Goal: Check status: Check status

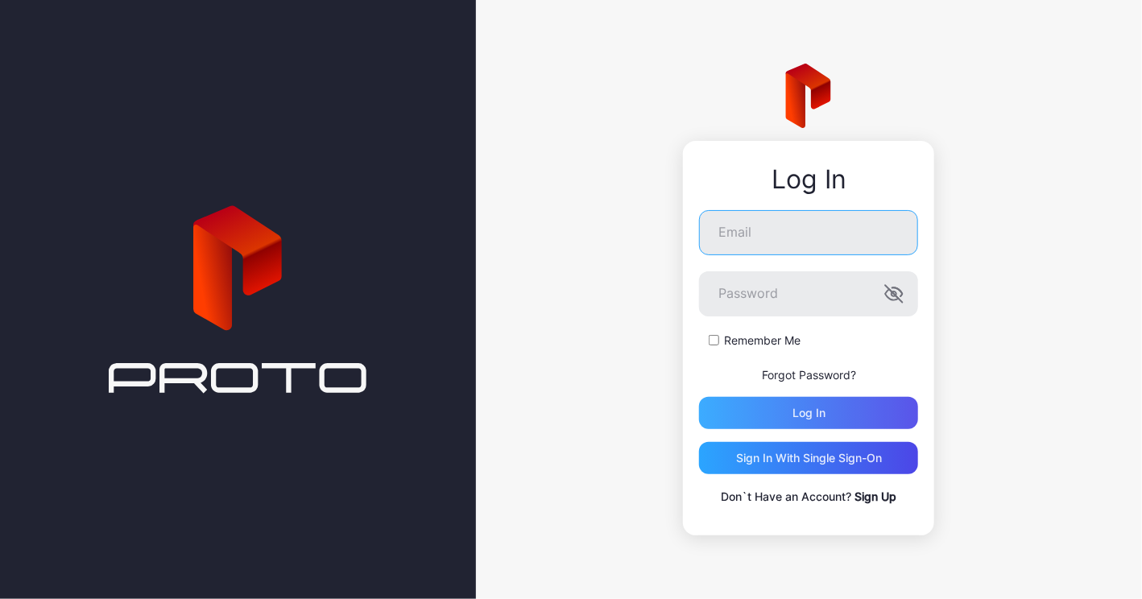
type input "**********"
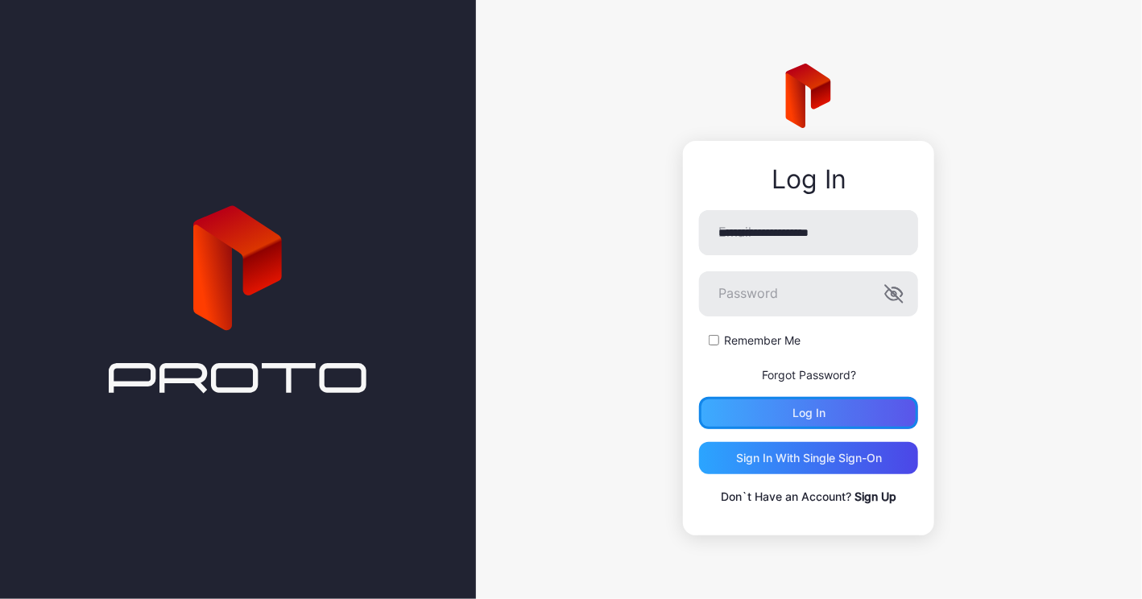
click at [810, 425] on div "Log in" at bounding box center [808, 413] width 219 height 32
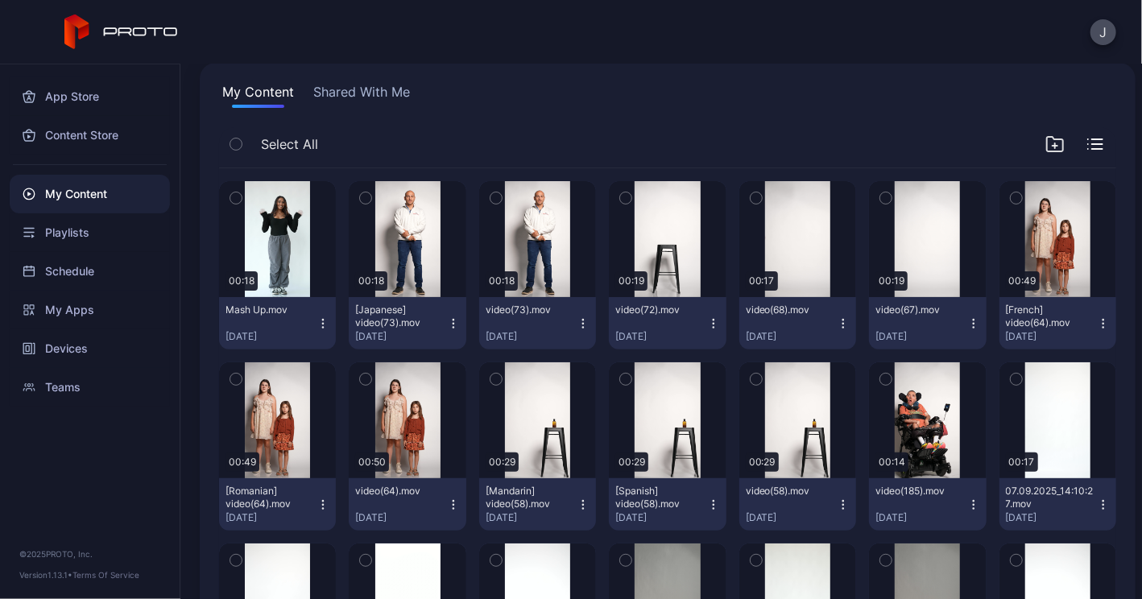
scroll to position [116, 0]
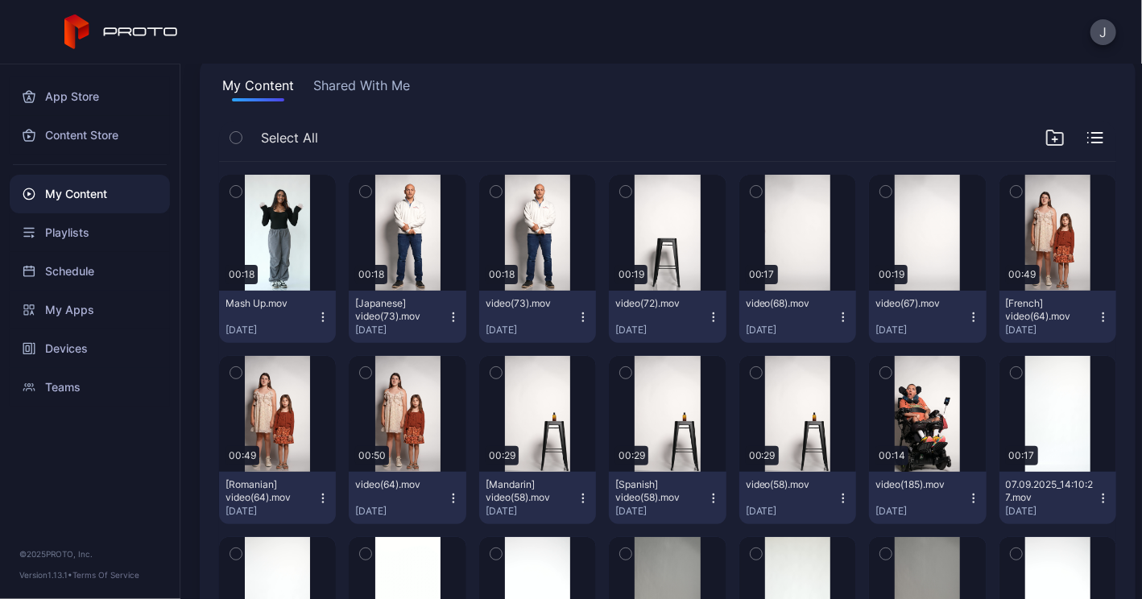
click at [238, 137] on icon "button" at bounding box center [236, 138] width 4 height 2
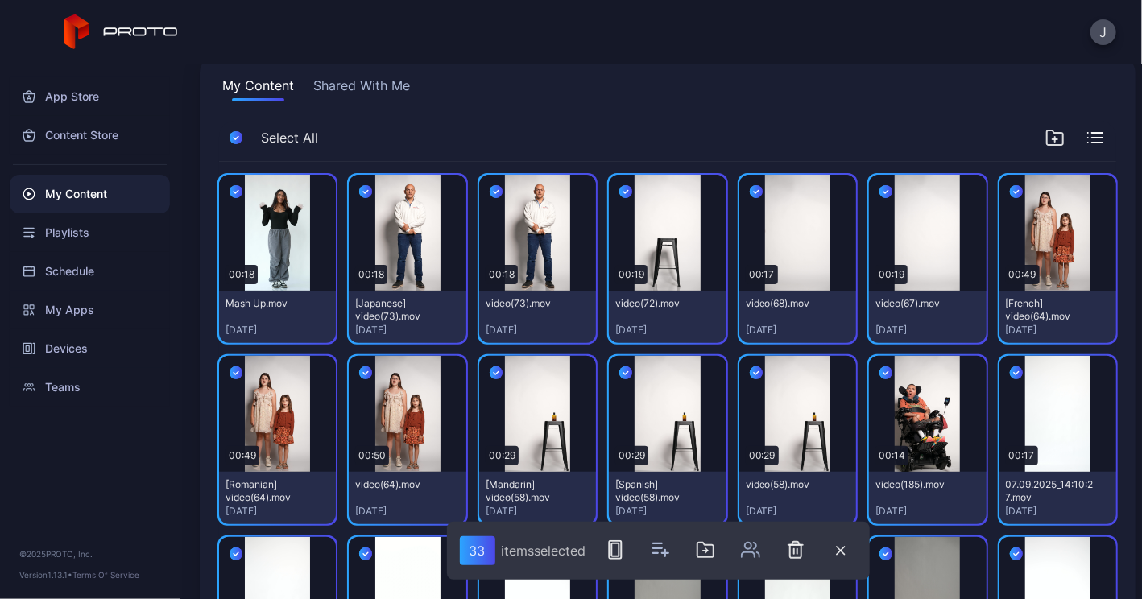
click at [238, 193] on icon "button" at bounding box center [236, 192] width 13 height 18
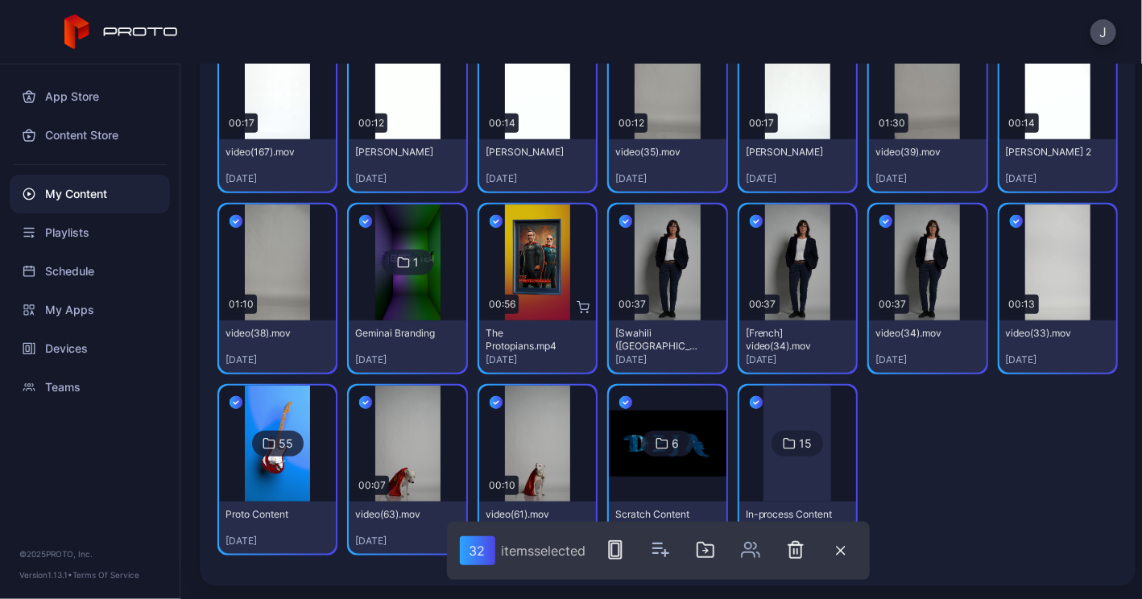
scroll to position [811, 0]
click at [242, 394] on icon "button" at bounding box center [236, 403] width 13 height 18
click at [750, 405] on icon "button" at bounding box center [756, 403] width 13 height 18
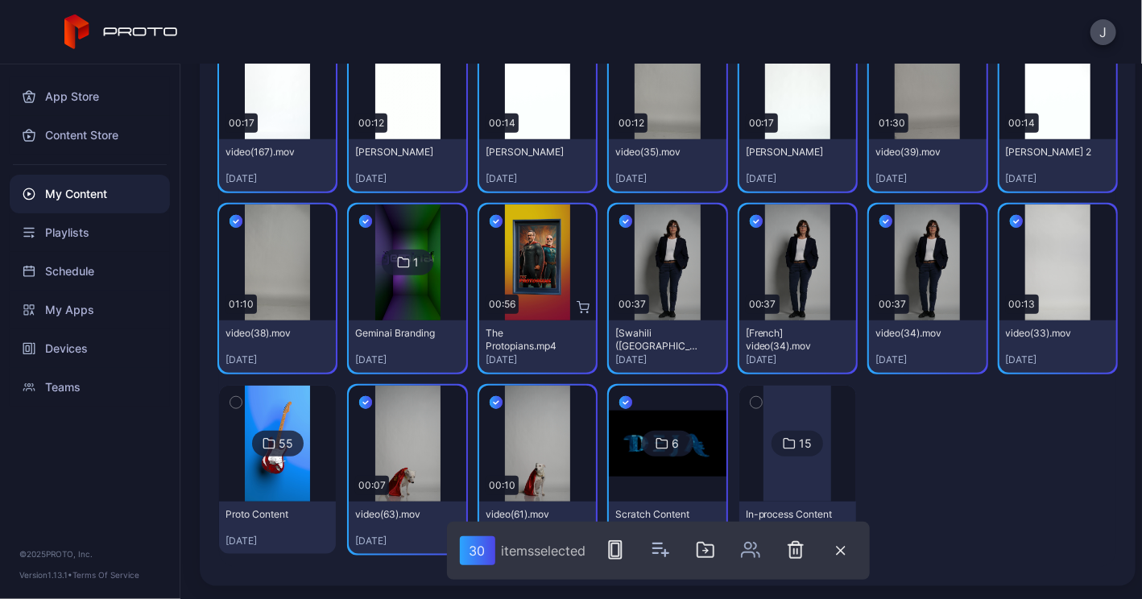
click at [619, 404] on icon "button" at bounding box center [625, 403] width 13 height 18
click at [621, 549] on rect "button" at bounding box center [615, 550] width 12 height 18
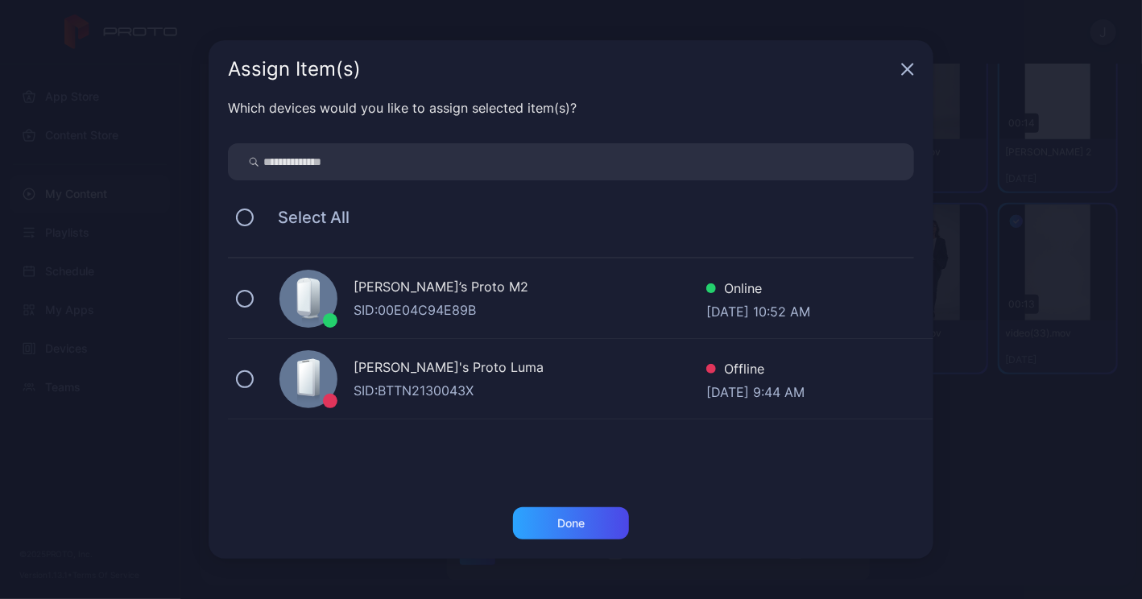
click at [903, 75] on icon "button" at bounding box center [908, 69] width 10 height 10
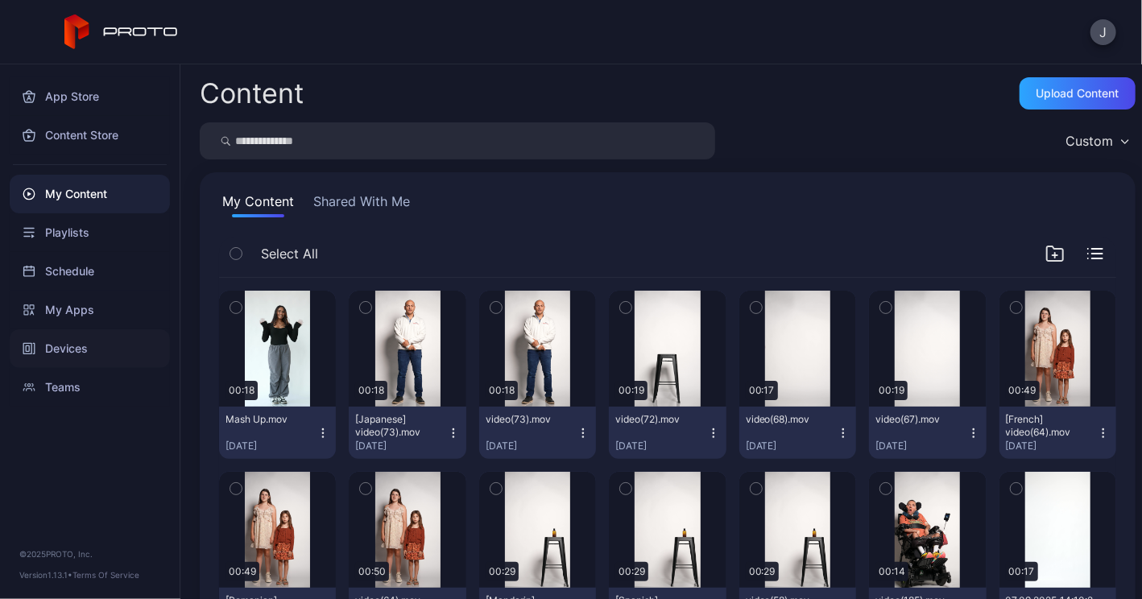
click at [61, 349] on div "Devices" at bounding box center [90, 348] width 160 height 39
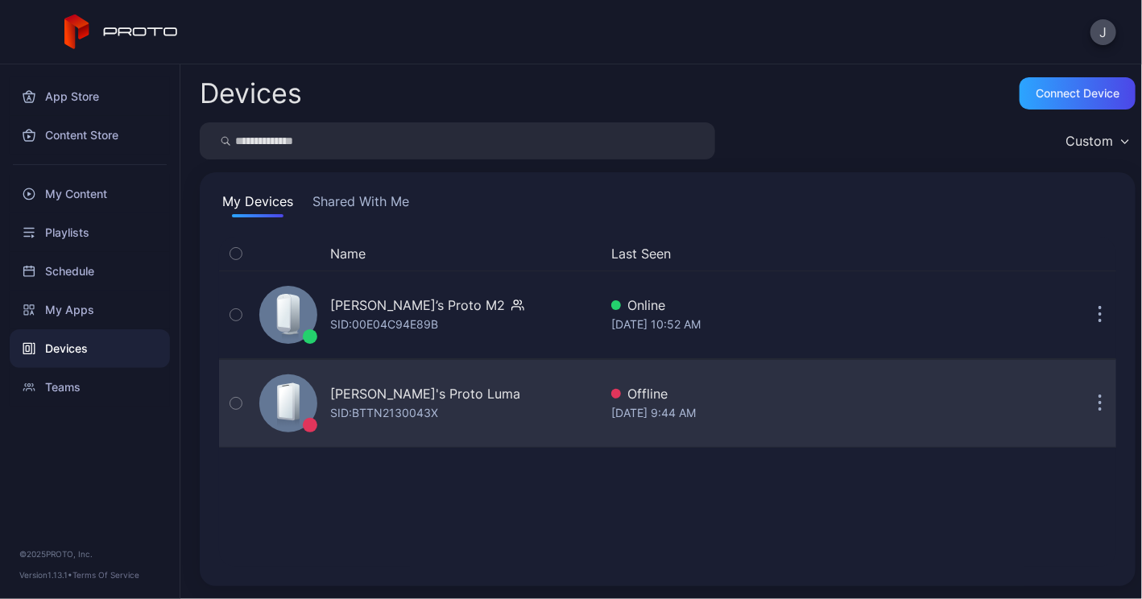
click at [379, 412] on div "SID: BTTN2130043X" at bounding box center [384, 413] width 108 height 19
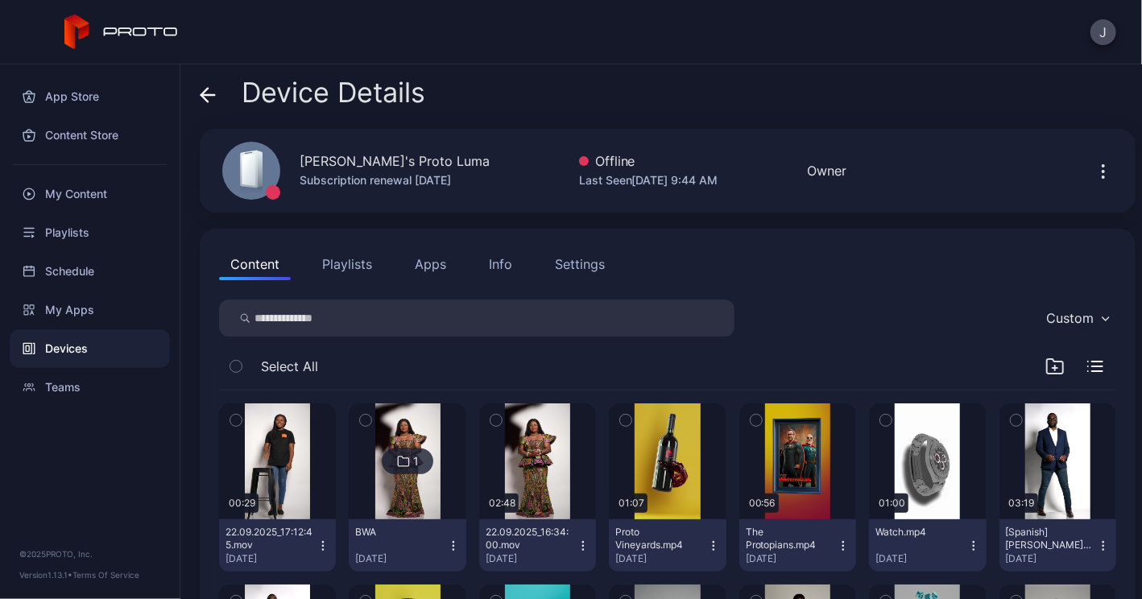
click at [351, 192] on div "Geminai's Proto Luma Subscription renewal Nov 21, 2025" at bounding box center [346, 170] width 287 height 87
drag, startPoint x: 351, startPoint y: 192, endPoint x: 496, endPoint y: 55, distance: 199.4
click at [496, 55] on div "J" at bounding box center [571, 32] width 1142 height 64
click at [208, 93] on icon at bounding box center [208, 95] width 16 height 16
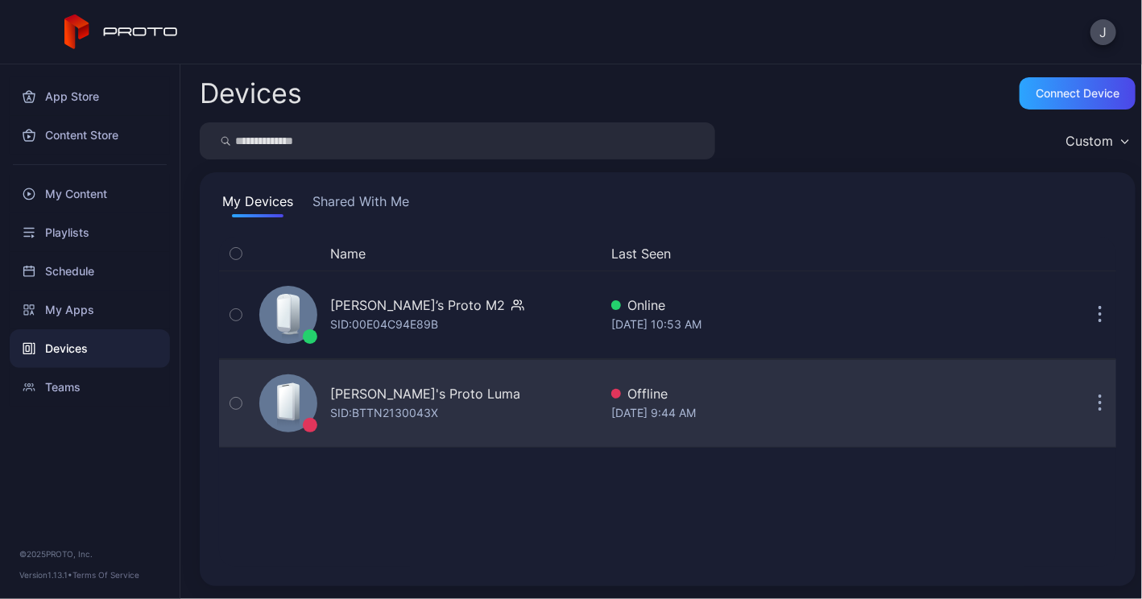
click at [400, 400] on div "[PERSON_NAME]'s Proto Luma" at bounding box center [425, 393] width 190 height 19
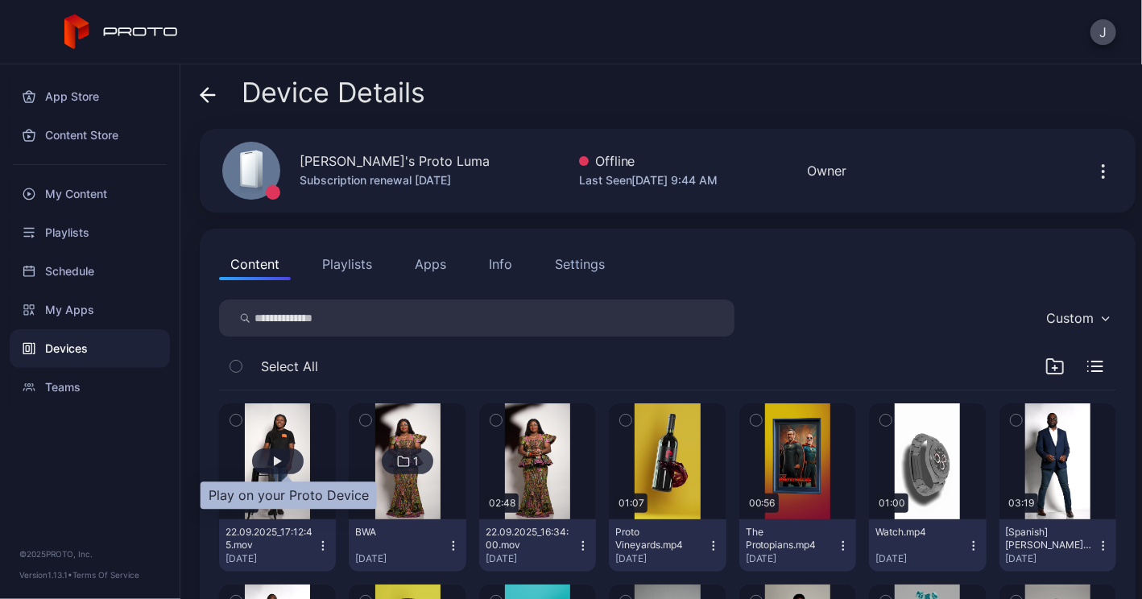
click at [282, 459] on div "button" at bounding box center [278, 462] width 8 height 10
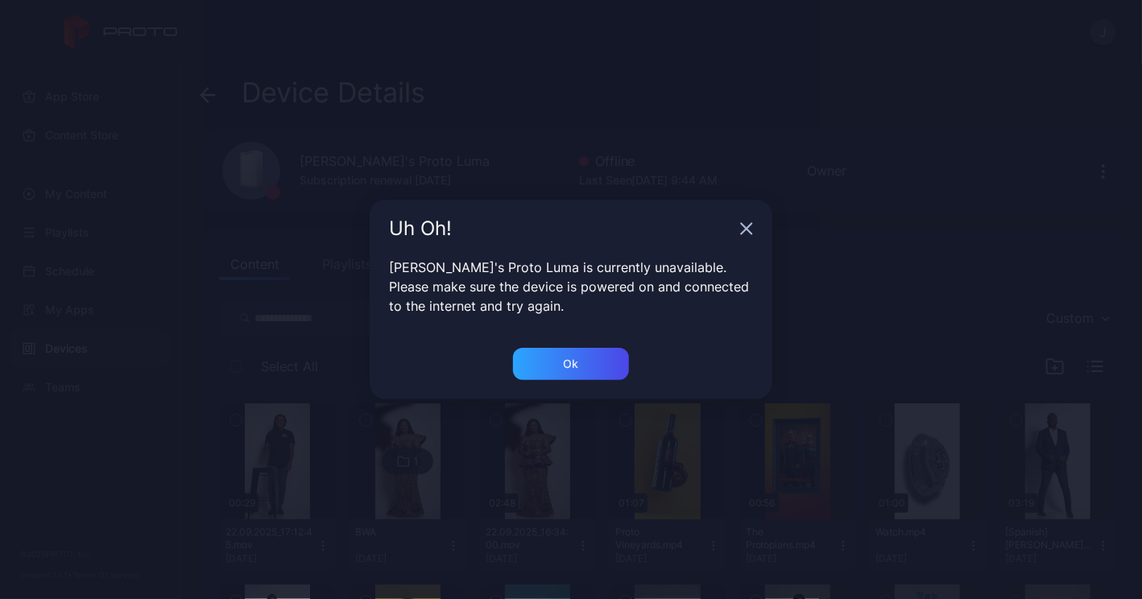
click at [744, 234] on icon "button" at bounding box center [746, 228] width 13 height 13
